Goal: Information Seeking & Learning: Learn about a topic

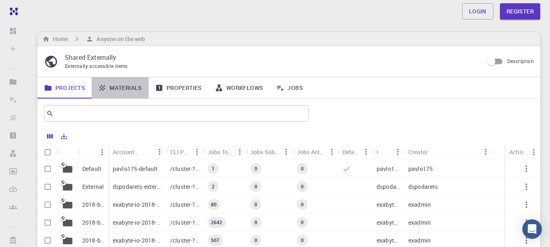
click at [127, 87] on link "Materials" at bounding box center [120, 87] width 57 height 21
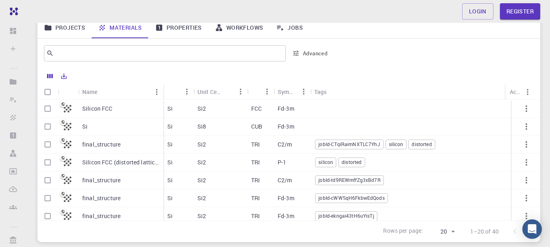
scroll to position [60, 0]
click at [190, 25] on link "Properties" at bounding box center [179, 28] width 60 height 21
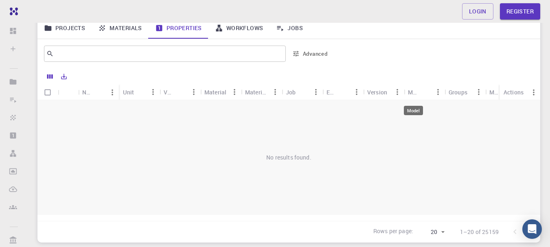
click at [410, 93] on div "Model" at bounding box center [413, 92] width 11 height 16
click at [123, 30] on link "Materials" at bounding box center [120, 28] width 57 height 21
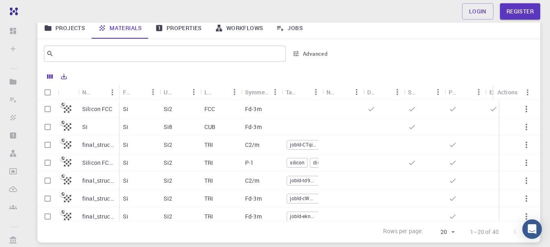
click at [70, 144] on icon at bounding box center [67, 144] width 11 height 11
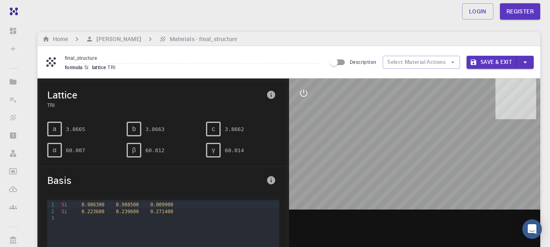
drag, startPoint x: 414, startPoint y: 147, endPoint x: 458, endPoint y: 167, distance: 48.3
click at [458, 167] on div at bounding box center [415, 205] width 252 height 253
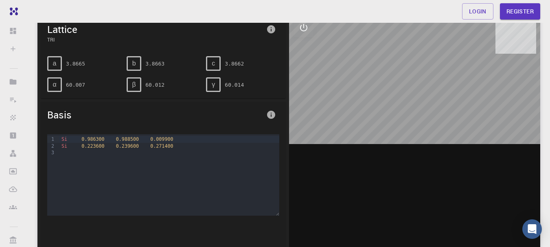
scroll to position [67, 0]
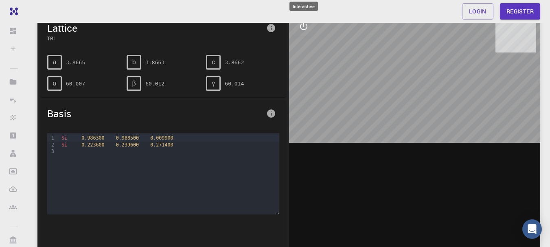
click at [303, 29] on icon "interactive" at bounding box center [304, 27] width 10 height 10
click at [307, 69] on icon "parameters" at bounding box center [304, 66] width 10 height 10
click at [58, 61] on div "a" at bounding box center [54, 62] width 15 height 15
click at [70, 153] on div at bounding box center [169, 151] width 220 height 7
click at [299, 24] on icon "interactive" at bounding box center [304, 27] width 10 height 10
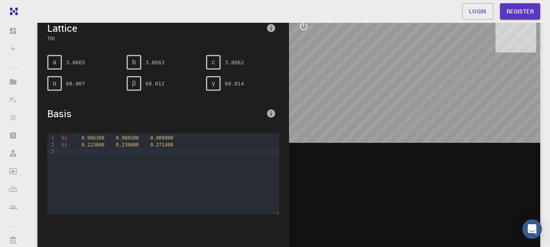
click at [352, 84] on div at bounding box center [415, 138] width 252 height 253
click at [272, 28] on icon "info" at bounding box center [271, 28] width 8 height 8
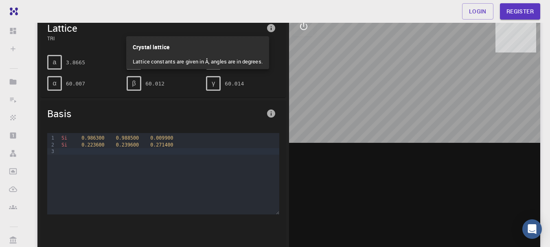
click at [397, 78] on div at bounding box center [275, 123] width 550 height 247
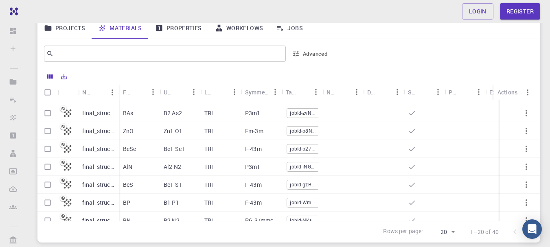
scroll to position [244, 0]
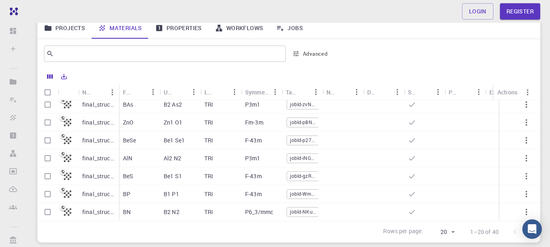
click at [86, 208] on p "final_structure" at bounding box center [98, 212] width 33 height 8
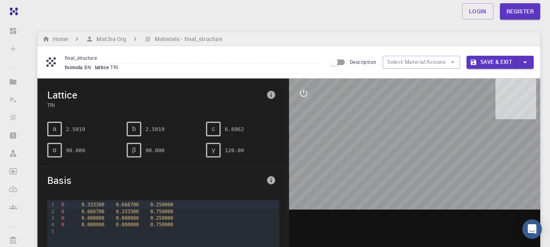
drag, startPoint x: 429, startPoint y: 169, endPoint x: 440, endPoint y: 134, distance: 37.1
click at [440, 134] on div at bounding box center [415, 205] width 252 height 253
click at [59, 231] on div at bounding box center [169, 232] width 220 height 7
drag, startPoint x: 441, startPoint y: 123, endPoint x: 406, endPoint y: 128, distance: 35.3
click at [406, 128] on div at bounding box center [415, 205] width 252 height 253
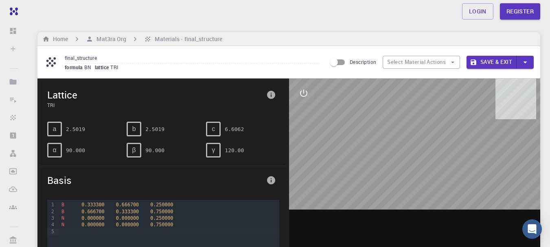
drag, startPoint x: 435, startPoint y: 124, endPoint x: 348, endPoint y: 134, distance: 87.4
click at [348, 134] on div at bounding box center [415, 205] width 252 height 253
drag, startPoint x: 433, startPoint y: 170, endPoint x: 458, endPoint y: 181, distance: 27.6
click at [458, 181] on div at bounding box center [415, 205] width 252 height 253
click at [449, 63] on icon "button" at bounding box center [452, 62] width 7 height 7
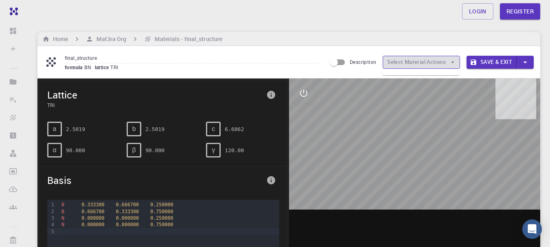
click at [455, 63] on icon "button" at bounding box center [452, 62] width 7 height 7
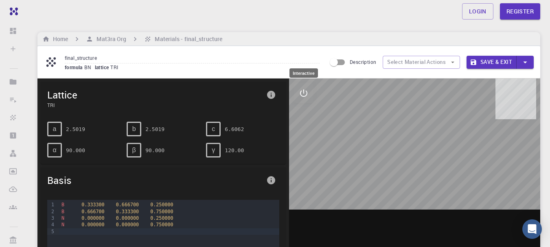
click at [300, 96] on icon "interactive" at bounding box center [304, 93] width 10 height 10
click at [302, 150] on icon "measurements" at bounding box center [304, 152] width 10 height 10
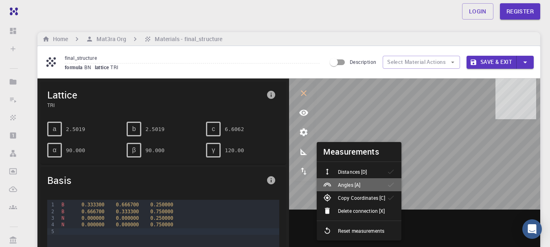
click at [353, 186] on p "Angles [A]" at bounding box center [349, 184] width 22 height 7
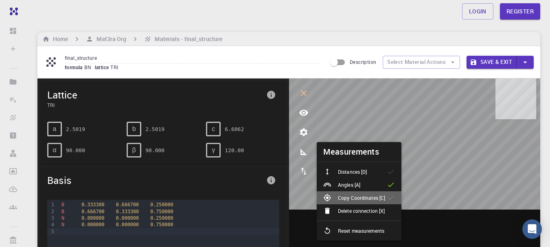
click at [355, 193] on li "Copy Coordinates [C]" at bounding box center [359, 198] width 85 height 13
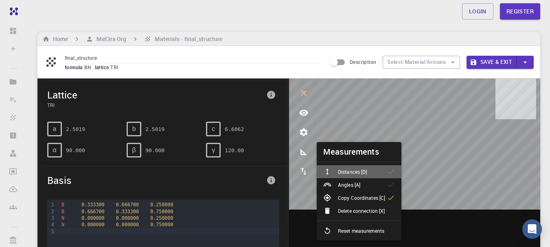
click at [355, 177] on li "Distances [D]" at bounding box center [359, 171] width 85 height 13
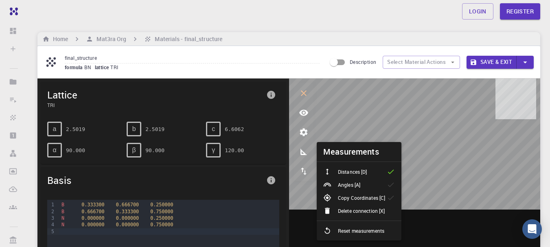
click at [365, 234] on p "Reset measurements" at bounding box center [361, 230] width 46 height 7
click at [365, 187] on div "Angles [A]" at bounding box center [346, 185] width 44 height 8
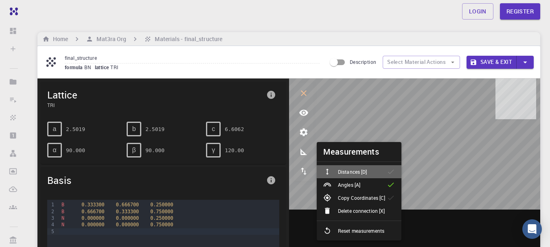
click at [367, 167] on li "Distances [D]" at bounding box center [359, 171] width 85 height 13
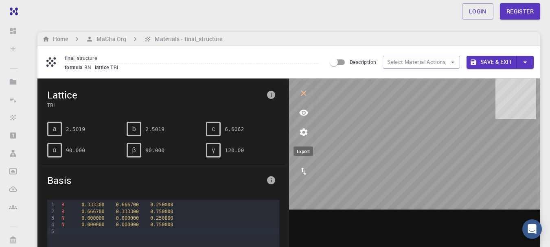
click at [301, 171] on icon "export" at bounding box center [304, 172] width 10 height 10
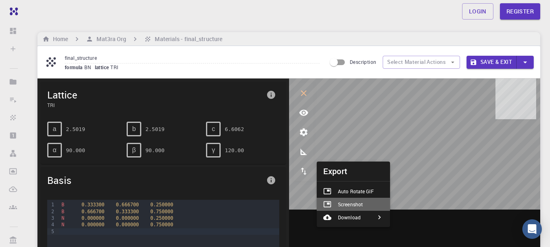
click at [358, 204] on p "Screenshot" at bounding box center [350, 204] width 25 height 7
